Goal: Information Seeking & Learning: Find specific fact

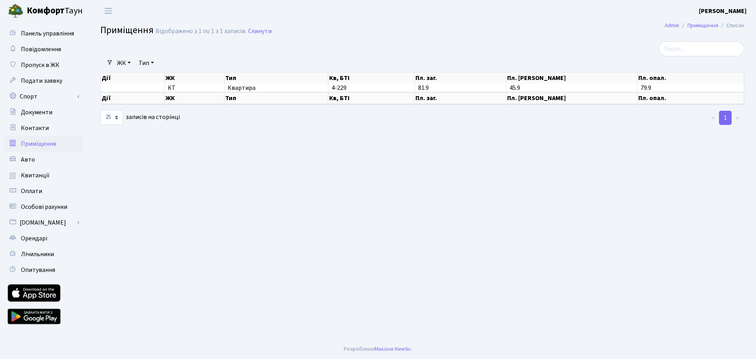
select select "25"
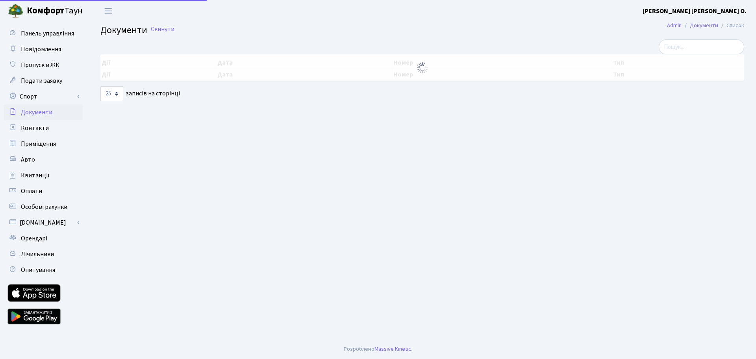
select select "25"
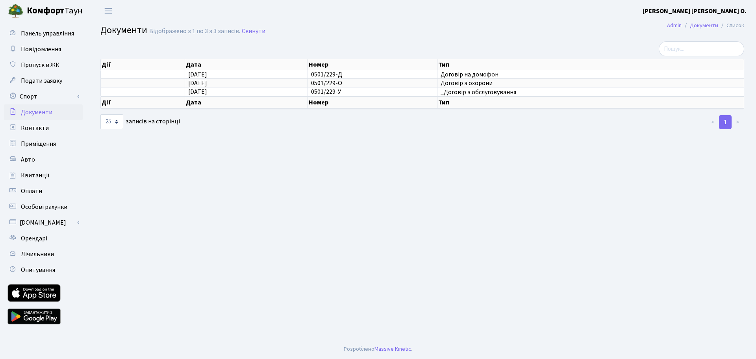
drag, startPoint x: 184, startPoint y: 179, endPoint x: 191, endPoint y: 177, distance: 7.5
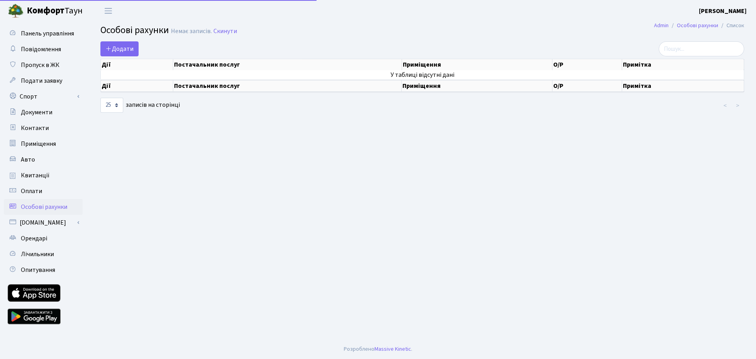
select select "25"
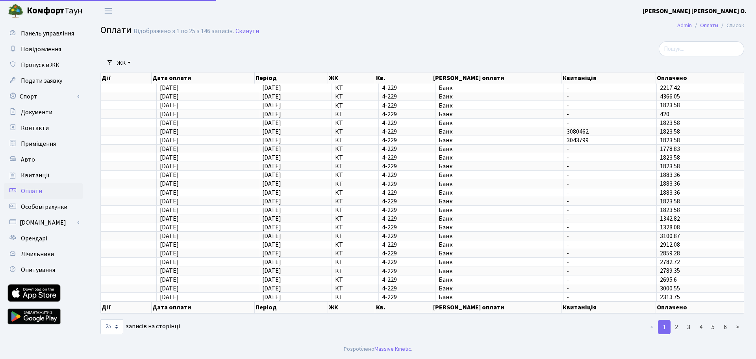
select select "25"
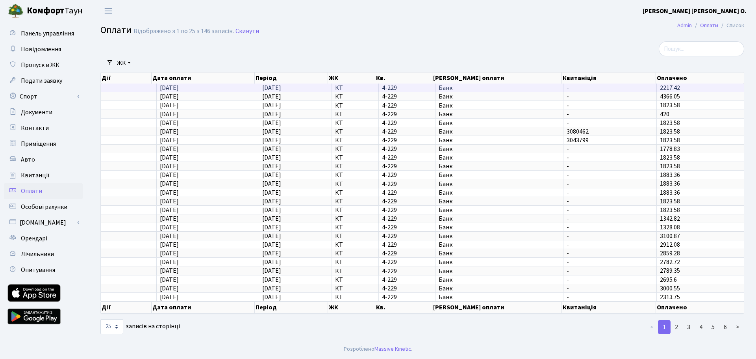
click at [684, 88] on td "2217.42" at bounding box center [700, 87] width 87 height 8
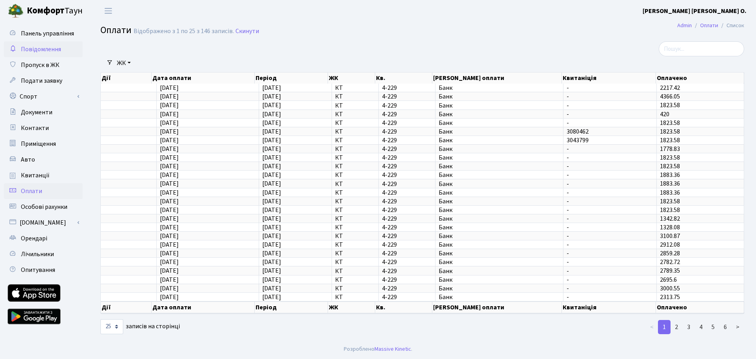
click at [48, 50] on span "Повідомлення" at bounding box center [41, 49] width 40 height 9
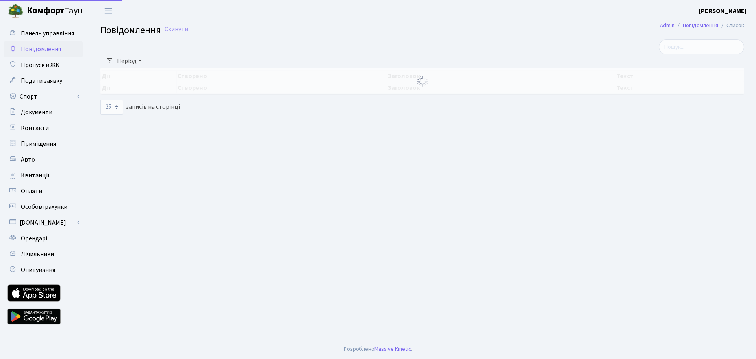
select select "25"
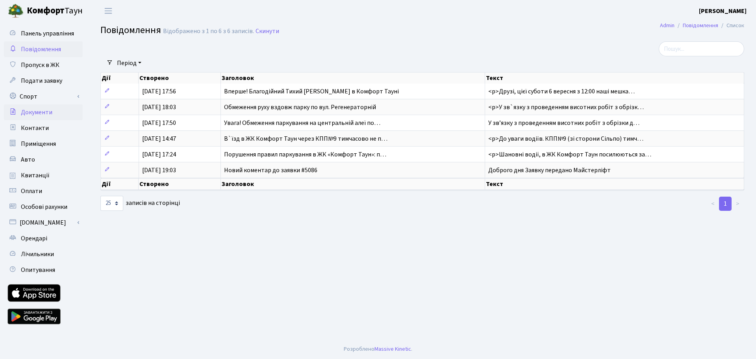
click at [35, 115] on span "Документи" at bounding box center [36, 112] width 31 height 9
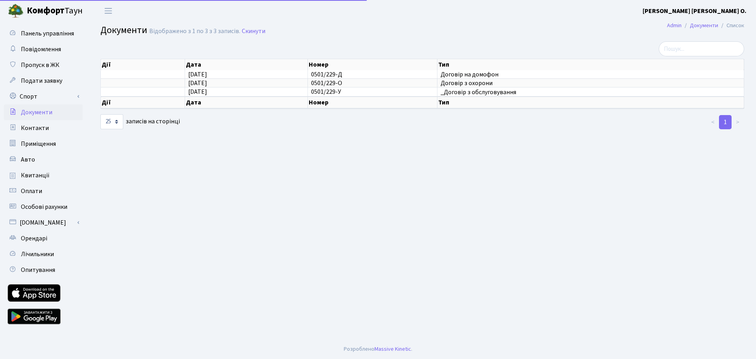
select select "25"
click at [26, 143] on span "Приміщення" at bounding box center [38, 143] width 35 height 9
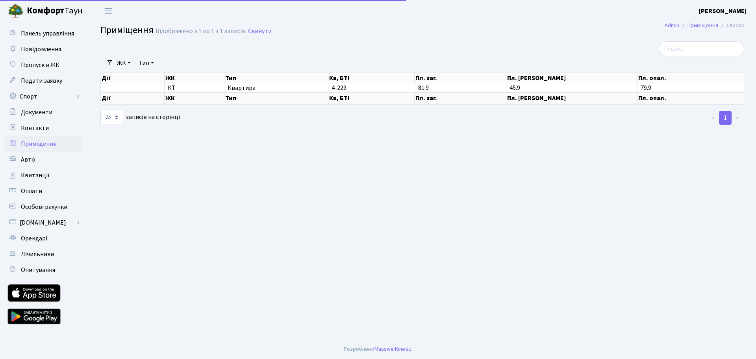
select select "25"
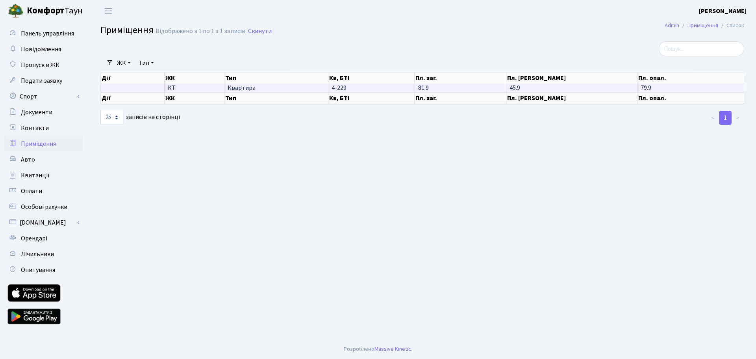
click at [242, 87] on span "Квартира" at bounding box center [275, 88] width 97 height 6
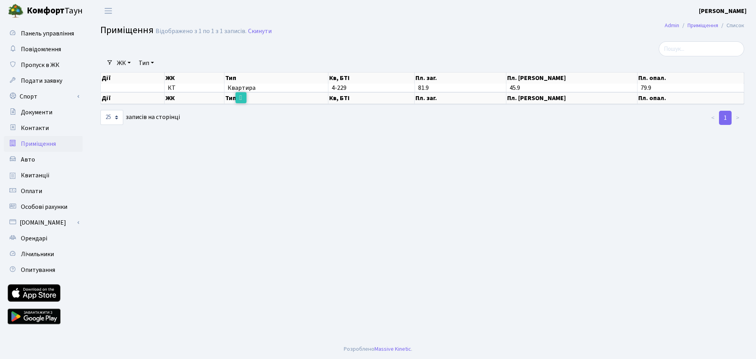
click at [227, 130] on main "Admin Приміщення Список Приміщення Відображено з 1 по 1 з 1 записів. Скинути Фі…" at bounding box center [422, 180] width 667 height 317
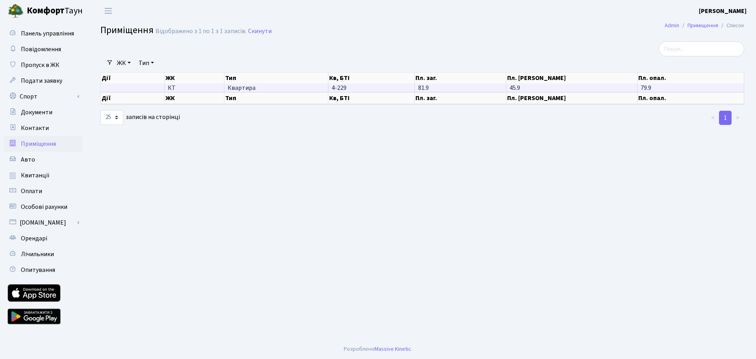
click at [135, 87] on td at bounding box center [133, 87] width 64 height 8
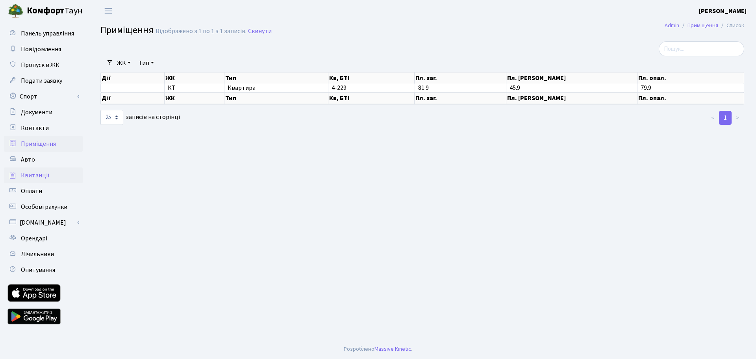
click at [46, 174] on span "Квитанції" at bounding box center [35, 175] width 29 height 9
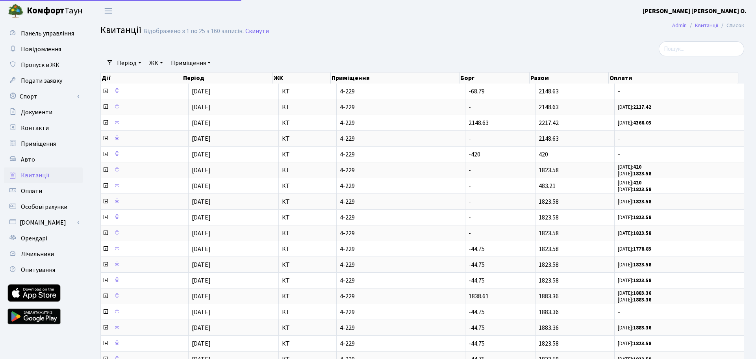
select select "25"
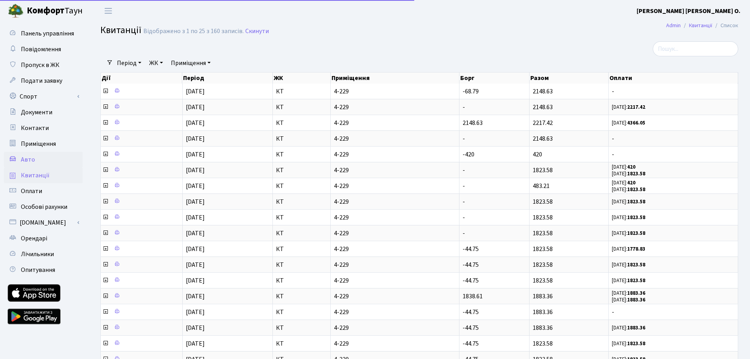
click at [26, 157] on span "Авто" at bounding box center [28, 159] width 14 height 9
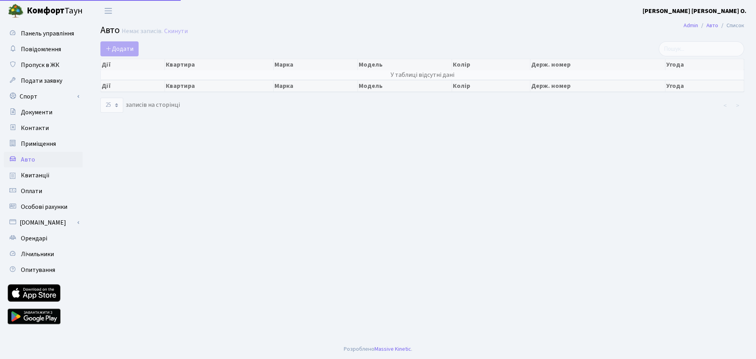
select select "25"
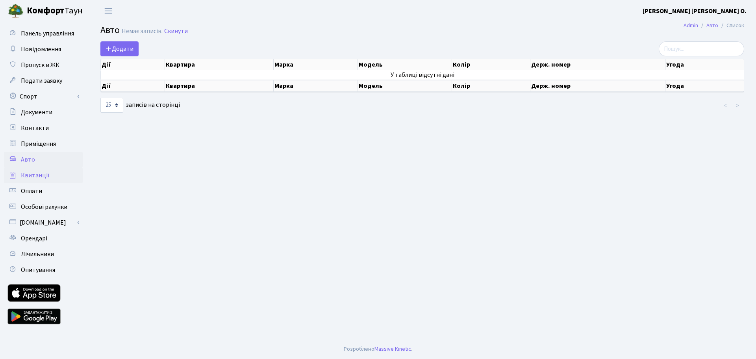
click at [30, 173] on span "Квитанції" at bounding box center [35, 175] width 29 height 9
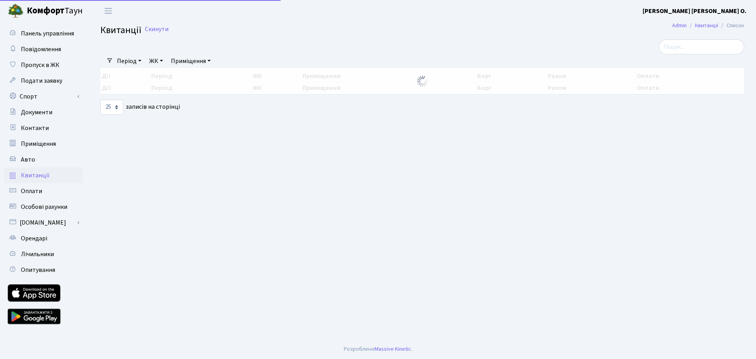
select select "25"
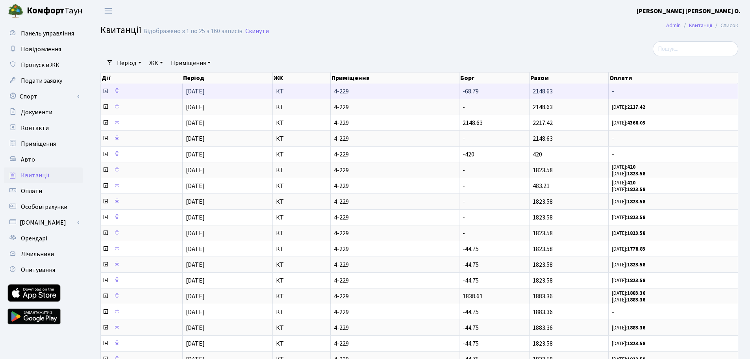
drag, startPoint x: 557, startPoint y: 89, endPoint x: 531, endPoint y: 91, distance: 26.4
click at [531, 91] on td "2148.63" at bounding box center [568, 90] width 79 height 15
copy span "2148.63"
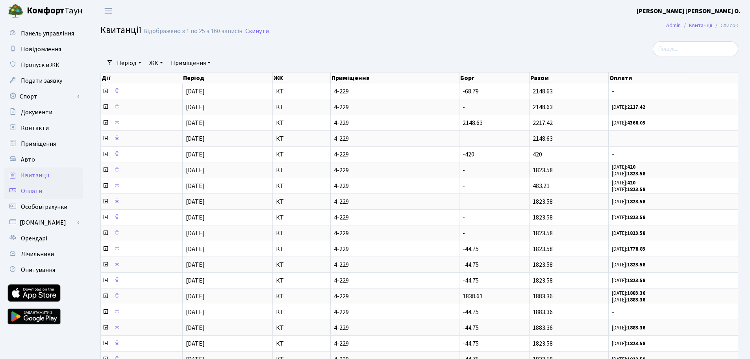
click at [54, 190] on link "Оплати" at bounding box center [43, 191] width 79 height 16
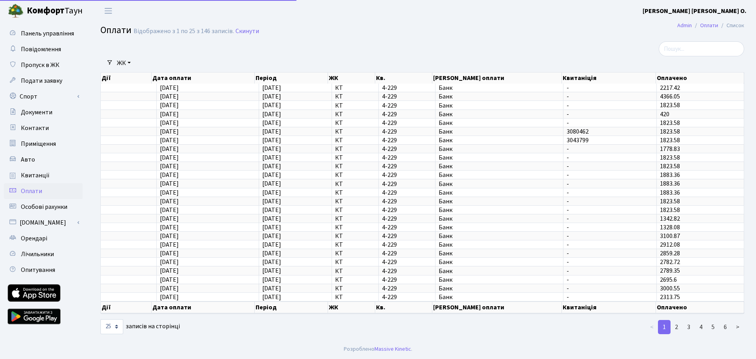
select select "25"
click at [397, 333] on div at bounding box center [422, 327] width 218 height 16
click at [548, 49] on div at bounding box center [640, 48] width 207 height 15
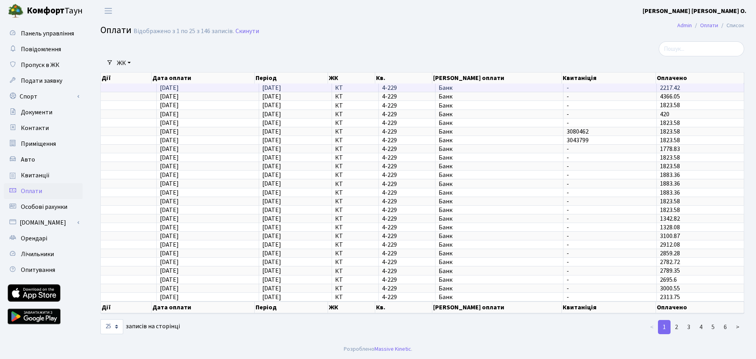
click at [460, 83] on td "Банк" at bounding box center [499, 87] width 128 height 8
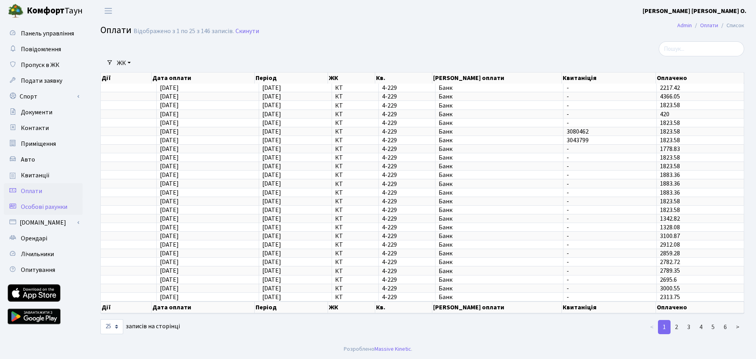
click at [42, 205] on span "Особові рахунки" at bounding box center [44, 206] width 46 height 9
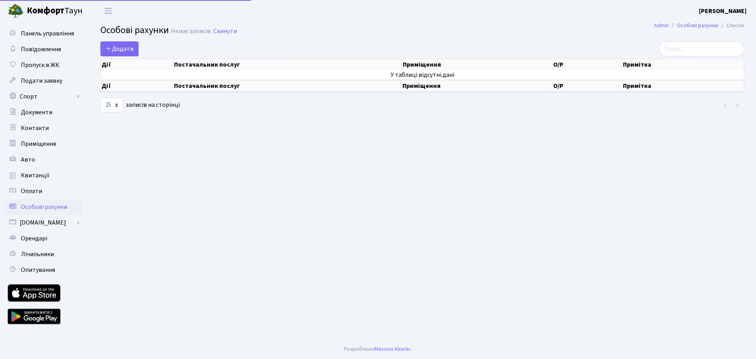
select select "25"
click at [331, 179] on main "Admin Особові рахунки Список Особові рахунки Немає записів. Скинути Додати Дії …" at bounding box center [422, 180] width 667 height 317
click at [37, 220] on link "[DOMAIN_NAME]" at bounding box center [43, 223] width 79 height 16
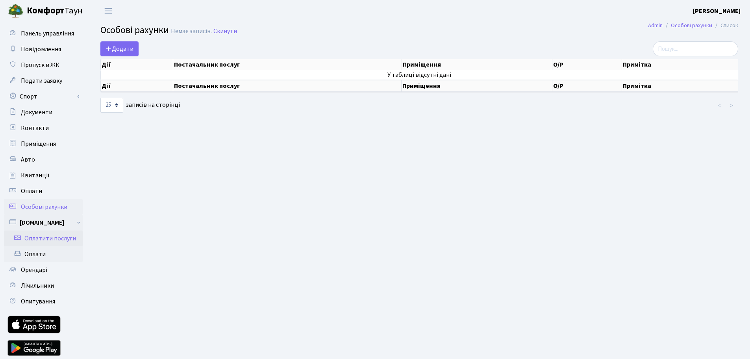
click at [57, 239] on link "Оплатити послуги" at bounding box center [43, 238] width 79 height 16
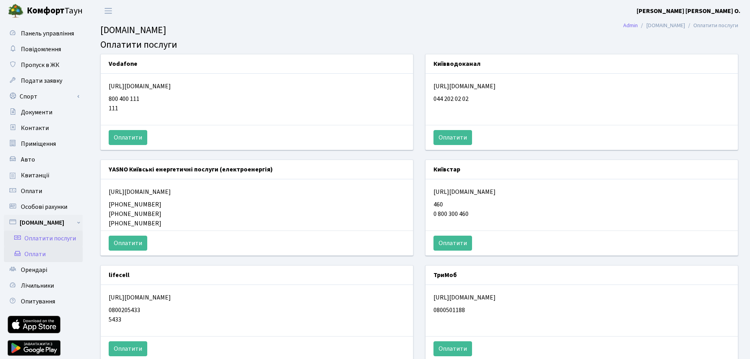
click at [36, 254] on link "Оплати" at bounding box center [43, 254] width 79 height 16
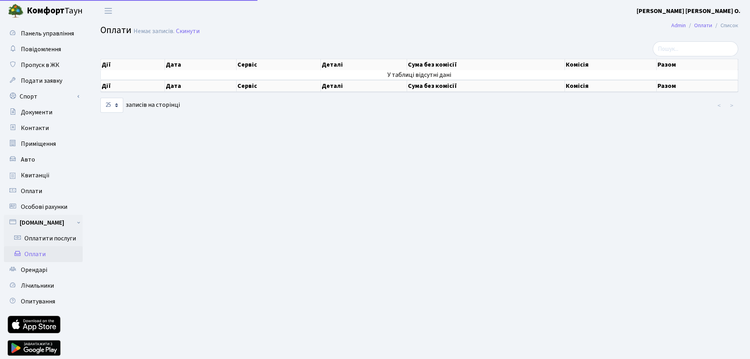
select select "25"
click at [43, 275] on link "Орендарі" at bounding box center [43, 270] width 79 height 16
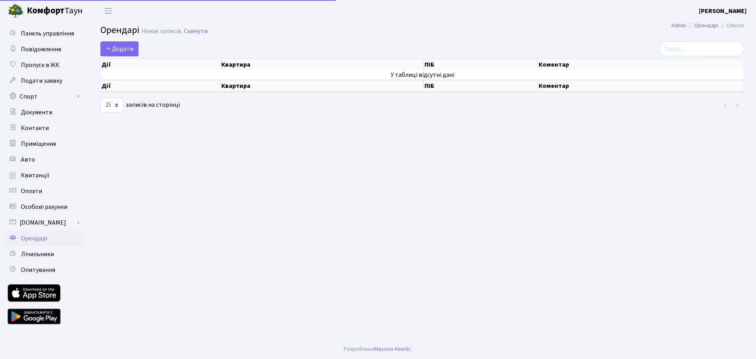
select select "25"
click at [33, 257] on span "Лічильники" at bounding box center [37, 254] width 33 height 9
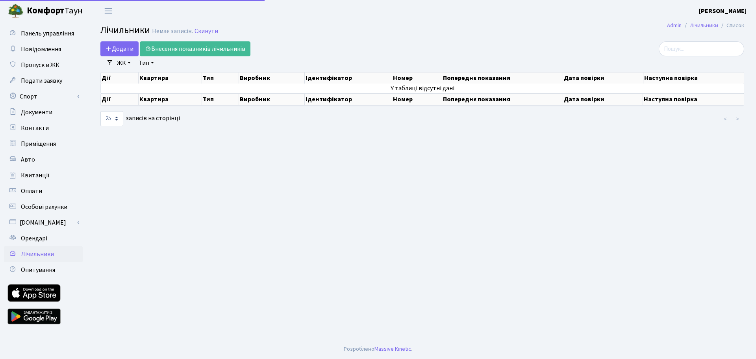
select select "25"
click at [363, 174] on main "Admin Лічильники Список Лічильники Немає записів. Скинути Додати Внесення показ…" at bounding box center [422, 180] width 667 height 317
click at [554, 31] on h2 "Лічильники Немає записів. Скинути" at bounding box center [422, 31] width 644 height 13
click at [37, 207] on span "Особові рахунки" at bounding box center [44, 206] width 46 height 9
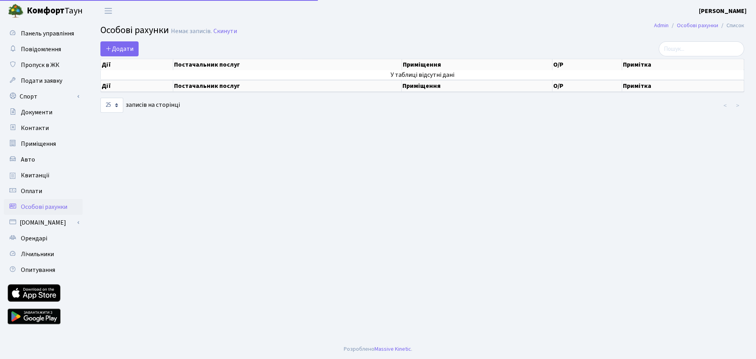
select select "25"
click at [42, 186] on link "Оплати" at bounding box center [43, 191] width 79 height 16
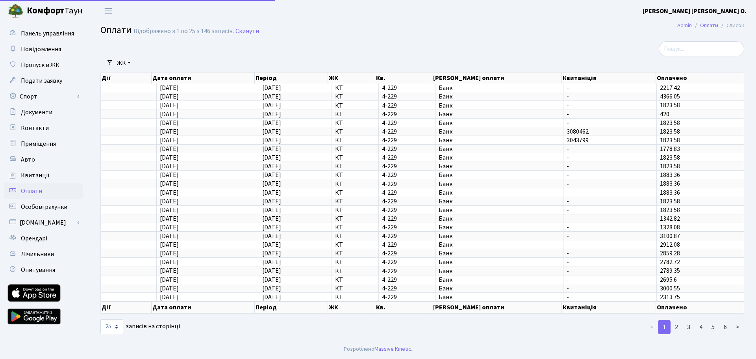
select select "25"
click at [41, 176] on span "Квитанції" at bounding box center [35, 175] width 29 height 9
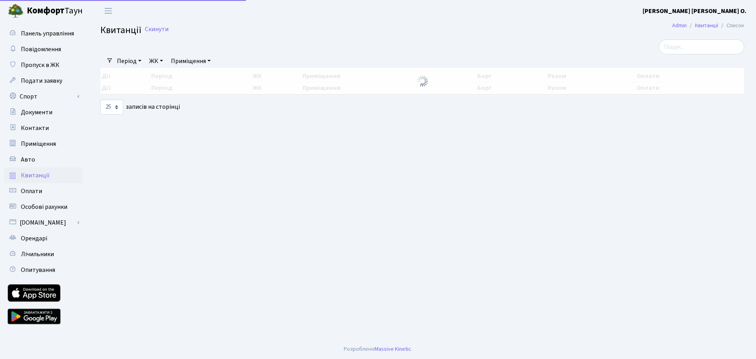
select select "25"
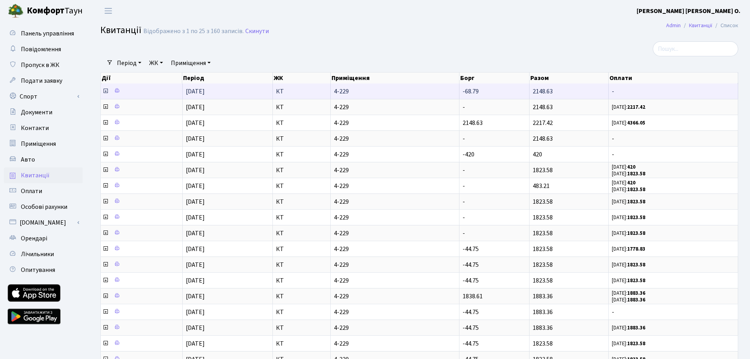
click at [682, 95] on td "-" at bounding box center [672, 90] width 129 height 15
click at [147, 91] on td at bounding box center [142, 90] width 82 height 15
click at [106, 91] on icon at bounding box center [105, 91] width 6 height 6
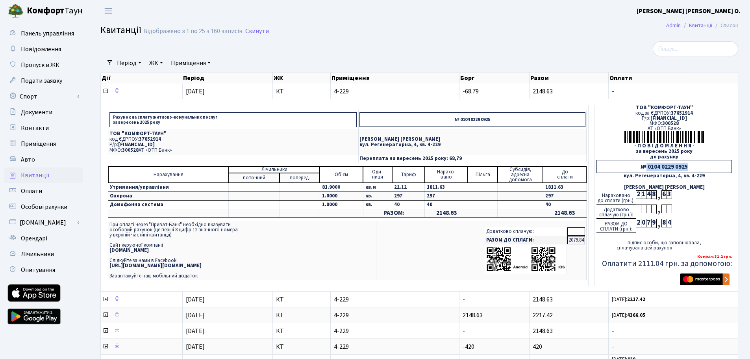
drag, startPoint x: 697, startPoint y: 165, endPoint x: 646, endPoint y: 164, distance: 51.2
click at [646, 164] on div "№ 0104 0229 0925" at bounding box center [663, 166] width 135 height 13
click at [485, 143] on p "вул. Регенераторна, 4, кв. 4-229" at bounding box center [472, 144] width 226 height 5
drag, startPoint x: 647, startPoint y: 168, endPoint x: 693, endPoint y: 166, distance: 45.7
click at [693, 166] on div "№ 0104 0229 0925" at bounding box center [663, 166] width 135 height 13
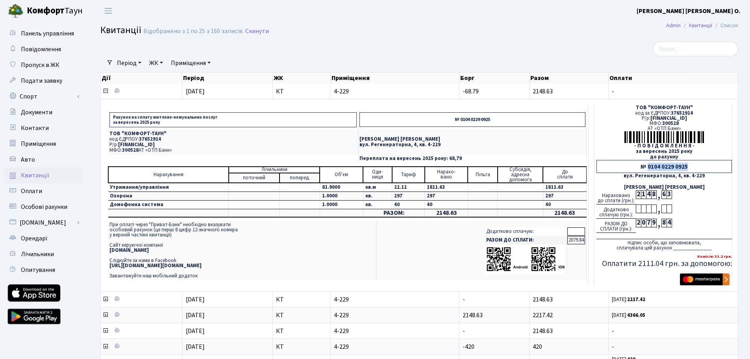
copy div "0104 0229 0925"
click at [694, 165] on div "№ 0104 0229 0925" at bounding box center [663, 166] width 135 height 13
drag, startPoint x: 650, startPoint y: 166, endPoint x: 674, endPoint y: 168, distance: 24.4
click at [674, 168] on div "№ 0104 0229 0925" at bounding box center [663, 166] width 135 height 13
click at [659, 165] on div "№ 0104 0229 0925" at bounding box center [663, 166] width 135 height 13
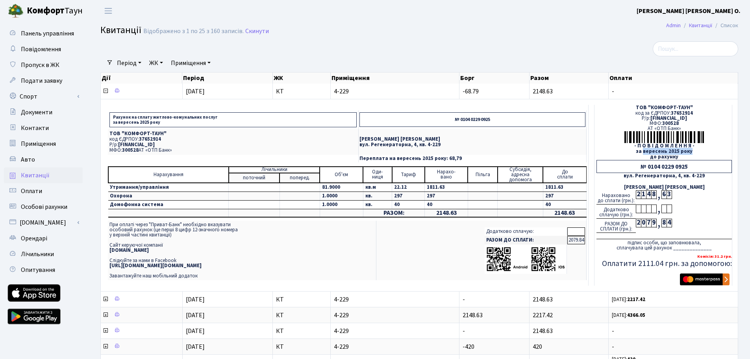
drag, startPoint x: 675, startPoint y: 152, endPoint x: 708, endPoint y: 152, distance: 33.5
click at [706, 152] on div "за вересень 2025 року" at bounding box center [663, 151] width 135 height 5
click at [629, 157] on div "до рахунку" at bounding box center [663, 156] width 135 height 5
